Goal: Book appointment/travel/reservation

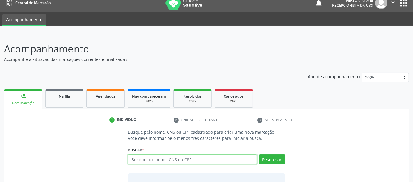
scroll to position [6, 0]
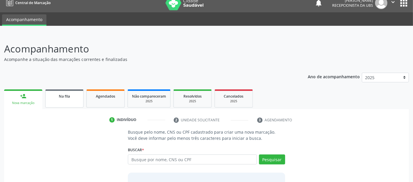
click at [63, 94] on span "Na fila" at bounding box center [64, 96] width 11 height 5
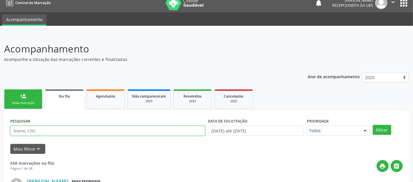
click at [93, 128] on input "text" at bounding box center [107, 131] width 195 height 10
type input "n"
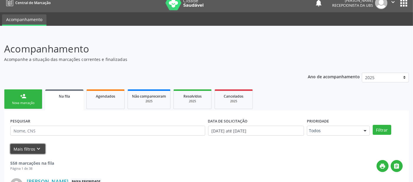
click at [41, 150] on button "Mais filtros keyboard_arrow_down" at bounding box center [27, 149] width 35 height 10
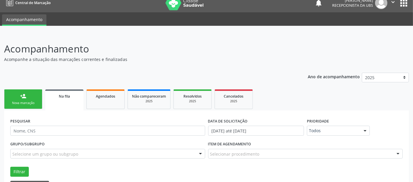
click at [239, 162] on div "Grupo/Subgrupo Selecione um grupo ou subgrupo Todos os grupos e subgrupos 01 - …" at bounding box center [206, 158] width 395 height 37
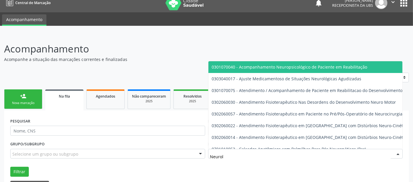
type input "Neurolo"
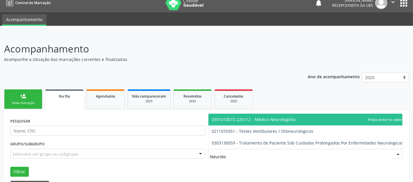
click at [292, 122] on span "0301010072-225112 - Médico Neurologista" at bounding box center [307, 120] width 199 height 12
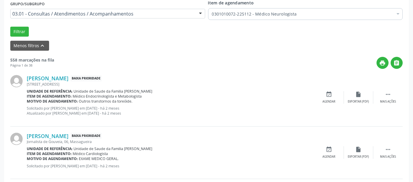
scroll to position [156, 0]
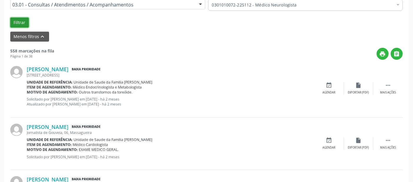
click at [18, 20] on button "Filtrar" at bounding box center [19, 23] width 19 height 10
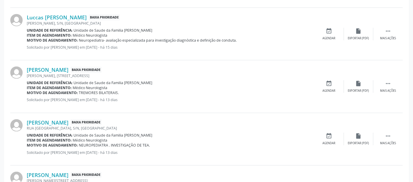
scroll to position [858, 0]
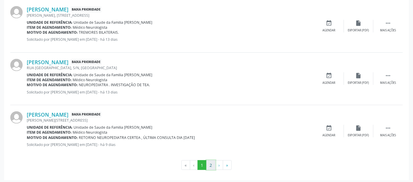
click at [211, 165] on button "2" at bounding box center [210, 166] width 9 height 10
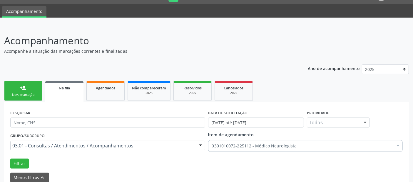
scroll to position [48, 0]
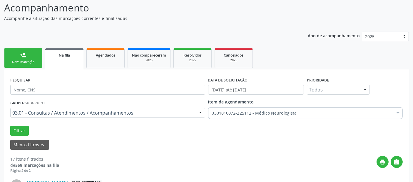
click at [396, 112] on div at bounding box center [397, 114] width 9 height 10
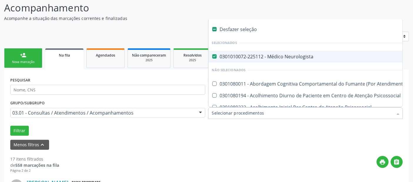
checkbox Neurologista "false"
click at [24, 131] on button "Filtrar" at bounding box center [19, 131] width 19 height 10
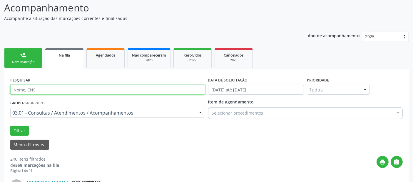
click at [41, 85] on input "text" at bounding box center [107, 90] width 195 height 10
type input "irandi"
click at [10, 126] on button "Filtrar" at bounding box center [19, 131] width 19 height 10
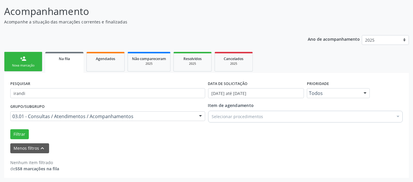
scroll to position [43, 0]
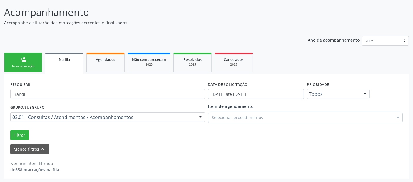
click at [29, 61] on link "person_add Nova marcação" at bounding box center [23, 63] width 38 height 20
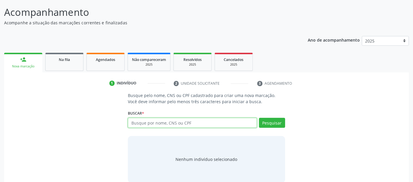
click at [185, 121] on input "text" at bounding box center [192, 123] width 129 height 10
type input "[PERSON_NAME]"
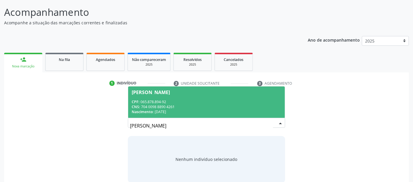
click at [257, 100] on div "CPF: 065.878.894-92" at bounding box center [206, 102] width 149 height 5
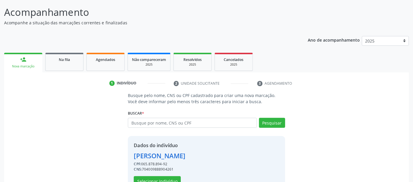
scroll to position [61, 0]
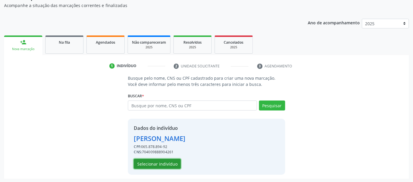
click at [151, 161] on button "Selecionar indivíduo" at bounding box center [157, 164] width 47 height 10
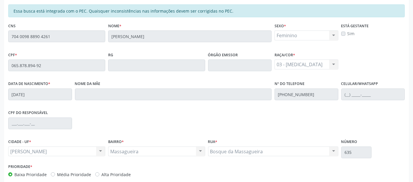
scroll to position [160, 0]
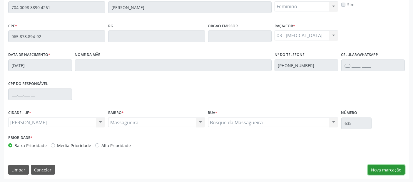
click at [383, 168] on button "Nova marcação" at bounding box center [386, 170] width 37 height 10
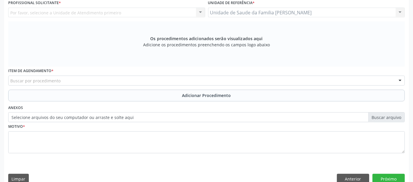
scroll to position [170, 0]
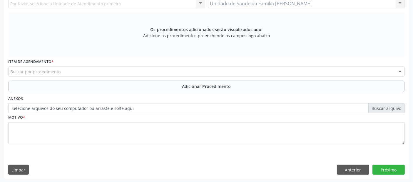
click at [132, 70] on div "Buscar por procedimento" at bounding box center [206, 72] width 396 height 10
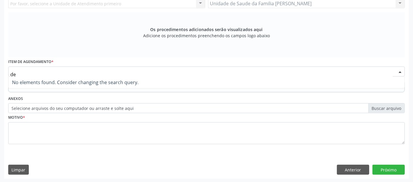
type input "d"
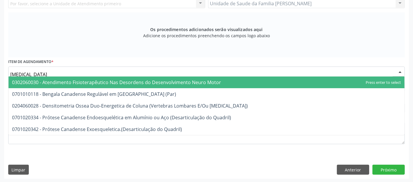
type input "densi"
